Goal: Task Accomplishment & Management: Use online tool/utility

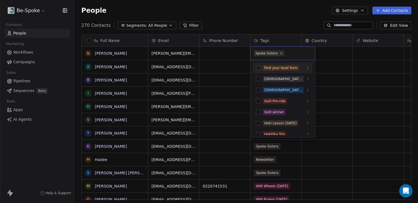
scroll to position [175, 340]
click at [219, 56] on html "Be-Spoke Contacts People Marketing Workflows Campaigns Sales Pipelines Sequence…" at bounding box center [209, 101] width 418 height 203
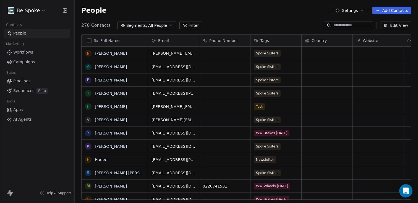
click at [183, 26] on icon at bounding box center [185, 25] width 4 height 4
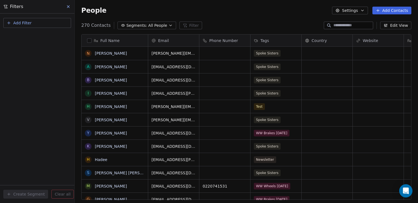
click at [15, 26] on button "Add Filter" at bounding box center [37, 23] width 68 height 10
click at [13, 40] on div "Contact properties" at bounding box center [37, 36] width 63 height 9
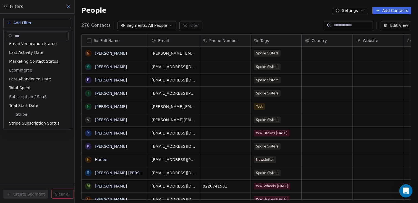
scroll to position [0, 0]
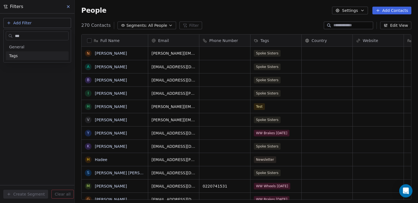
type input "***"
click at [17, 59] on div "Tags" at bounding box center [37, 55] width 63 height 9
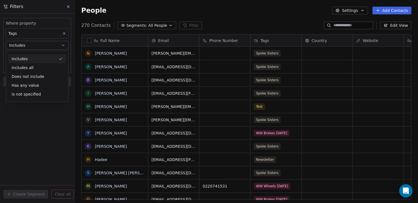
click at [24, 58] on div "Includes" at bounding box center [37, 59] width 58 height 9
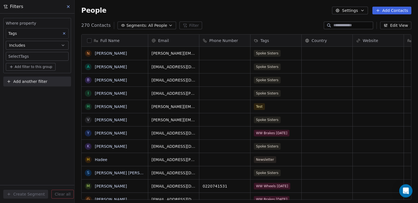
click at [22, 58] on body "Be-Spoke Contacts People Marketing Workflows Campaigns Sales Pipelines Sequence…" at bounding box center [209, 101] width 418 height 203
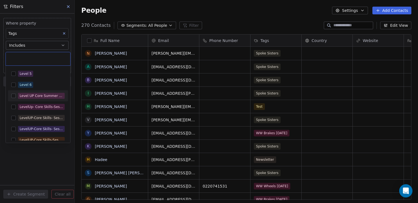
scroll to position [136, 0]
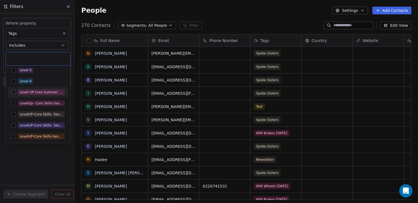
click at [13, 94] on button "Suggestions" at bounding box center [13, 92] width 4 height 4
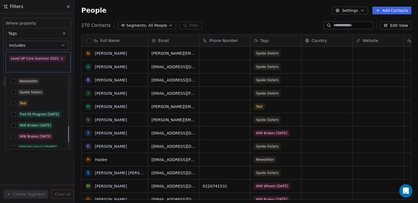
scroll to position [270, 0]
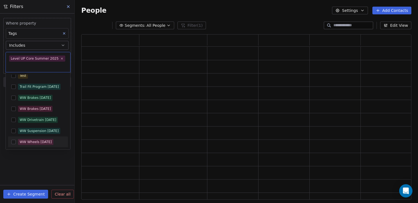
click at [36, 164] on html "Be-Spoke Contacts People Marketing Workflows Campaigns Sales Pipelines Sequence…" at bounding box center [209, 101] width 418 height 203
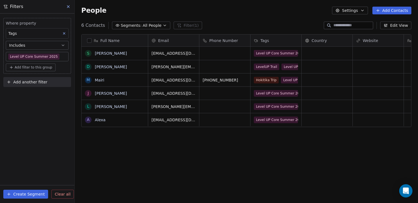
scroll to position [175, 340]
click at [19, 67] on span "Add filter to this group" at bounding box center [34, 67] width 38 height 4
click at [19, 77] on span "Contact properties" at bounding box center [30, 80] width 36 height 6
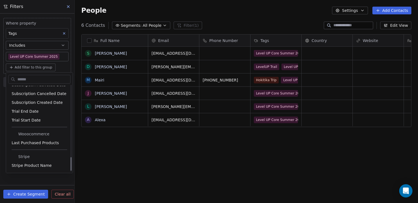
scroll to position [457, 0]
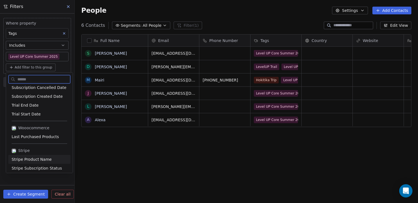
click at [40, 159] on span "Stripe Product Name" at bounding box center [32, 160] width 40 height 6
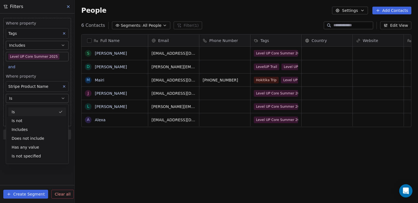
click at [30, 111] on div "Is" at bounding box center [37, 112] width 58 height 9
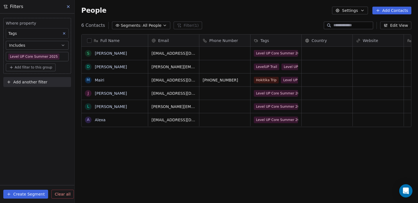
click at [24, 70] on button "Add filter to this group" at bounding box center [31, 68] width 50 height 8
click at [24, 79] on span "Contact properties" at bounding box center [30, 80] width 36 height 6
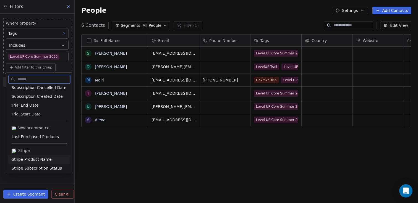
click at [38, 159] on span "Stripe Product Name" at bounding box center [32, 160] width 40 height 6
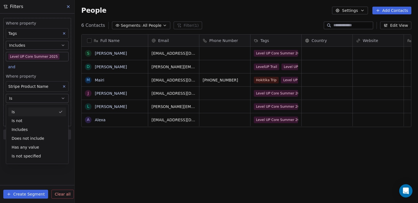
click at [35, 99] on button "Is" at bounding box center [37, 98] width 63 height 9
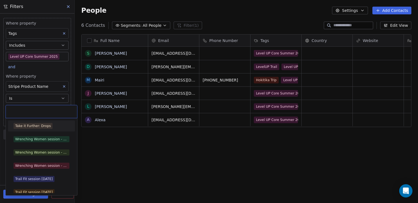
click at [37, 111] on body "Be-Spoke Contacts People Marketing Workflows Campaigns Sales Pipelines Sequence…" at bounding box center [209, 101] width 418 height 203
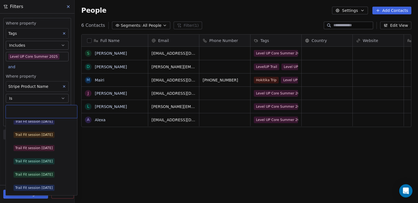
scroll to position [0, 0]
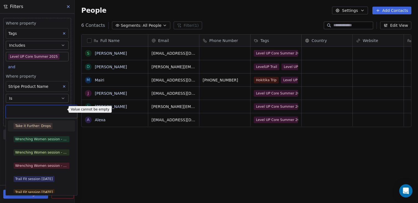
click at [90, 141] on html "Be-Spoke Contacts People Marketing Workflows Campaigns Sales Pipelines Sequence…" at bounding box center [209, 101] width 418 height 203
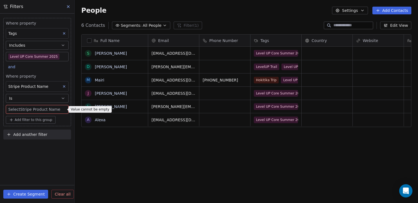
click at [66, 6] on icon at bounding box center [68, 6] width 4 height 4
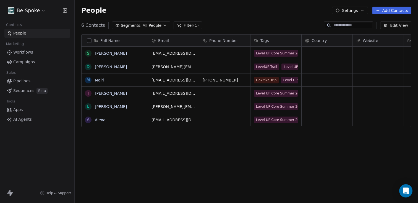
click at [196, 25] on button "Filter (1)" at bounding box center [188, 26] width 29 height 8
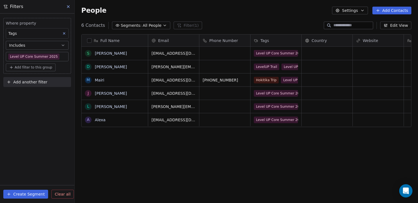
click at [58, 193] on span "Clear all" at bounding box center [63, 195] width 16 height 6
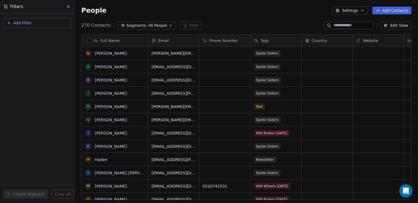
click at [66, 7] on icon at bounding box center [68, 6] width 4 height 4
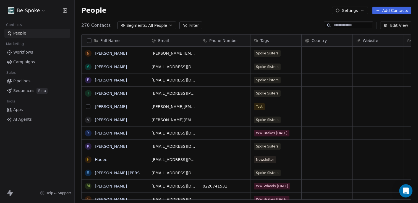
click at [89, 108] on button "grid" at bounding box center [88, 107] width 4 height 4
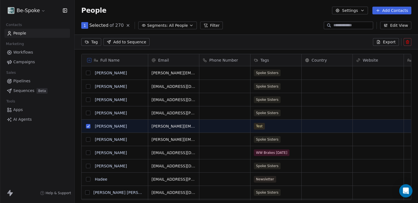
scroll to position [155, 340]
click at [406, 44] on icon at bounding box center [408, 42] width 4 height 4
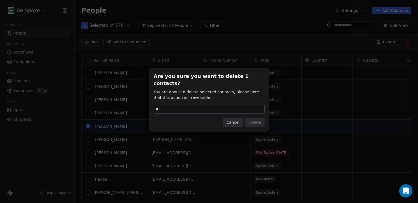
type input "******"
click at [250, 120] on button "Delete" at bounding box center [254, 122] width 19 height 9
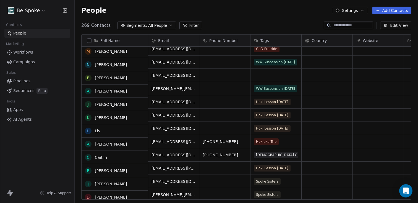
scroll to position [0, 0]
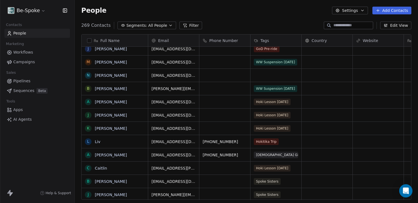
click at [19, 53] on span "Workflows" at bounding box center [23, 53] width 20 height 6
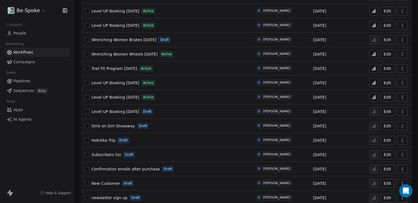
click at [87, 98] on button "button" at bounding box center [87, 97] width 4 height 4
click at [87, 86] on div "Level UP Booking 27th July 25 Active" at bounding box center [167, 83] width 165 height 8
click at [88, 83] on button "button" at bounding box center [87, 83] width 4 height 4
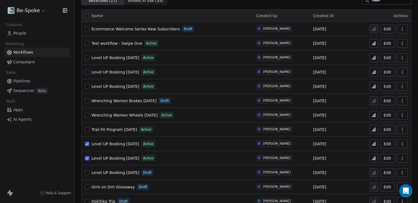
click at [397, 160] on button "button" at bounding box center [402, 158] width 11 height 9
click at [383, 160] on button "Edit" at bounding box center [388, 158] width 14 height 9
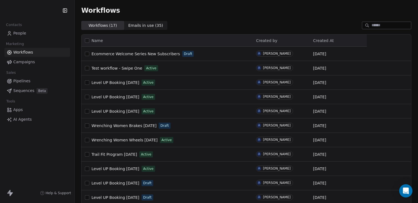
scroll to position [64, 0]
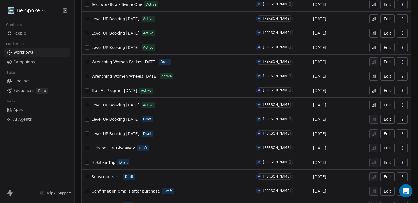
click at [388, 103] on button "Edit" at bounding box center [388, 105] width 14 height 9
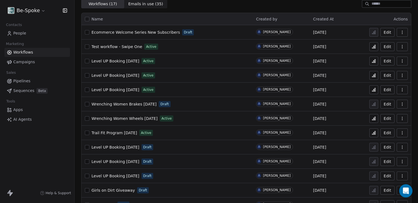
scroll to position [39, 0]
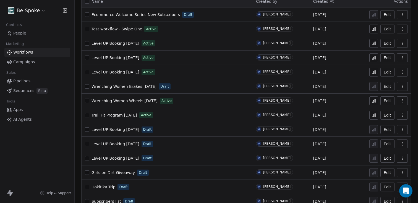
click at [381, 102] on button "Edit" at bounding box center [388, 101] width 14 height 9
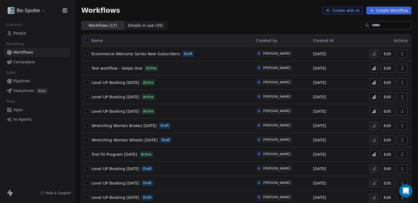
click at [383, 111] on button "Edit" at bounding box center [388, 111] width 14 height 9
click at [382, 99] on button "Edit" at bounding box center [388, 97] width 14 height 9
click at [384, 84] on button "Edit" at bounding box center [388, 82] width 14 height 9
click at [400, 82] on icon "button" at bounding box center [402, 83] width 4 height 4
click at [386, 106] on span "Duplicate" at bounding box center [384, 105] width 19 height 6
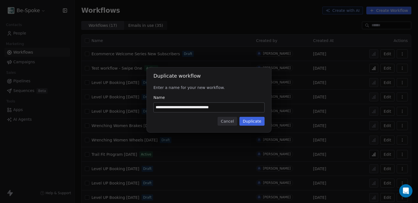
click at [189, 106] on input "**********" at bounding box center [209, 107] width 111 height 9
drag, startPoint x: 188, startPoint y: 107, endPoint x: 192, endPoint y: 107, distance: 3.9
click at [192, 107] on input "**********" at bounding box center [209, 107] width 111 height 9
type input "**********"
click at [247, 123] on button "Duplicate" at bounding box center [252, 121] width 25 height 9
